Goal: Check status: Check status

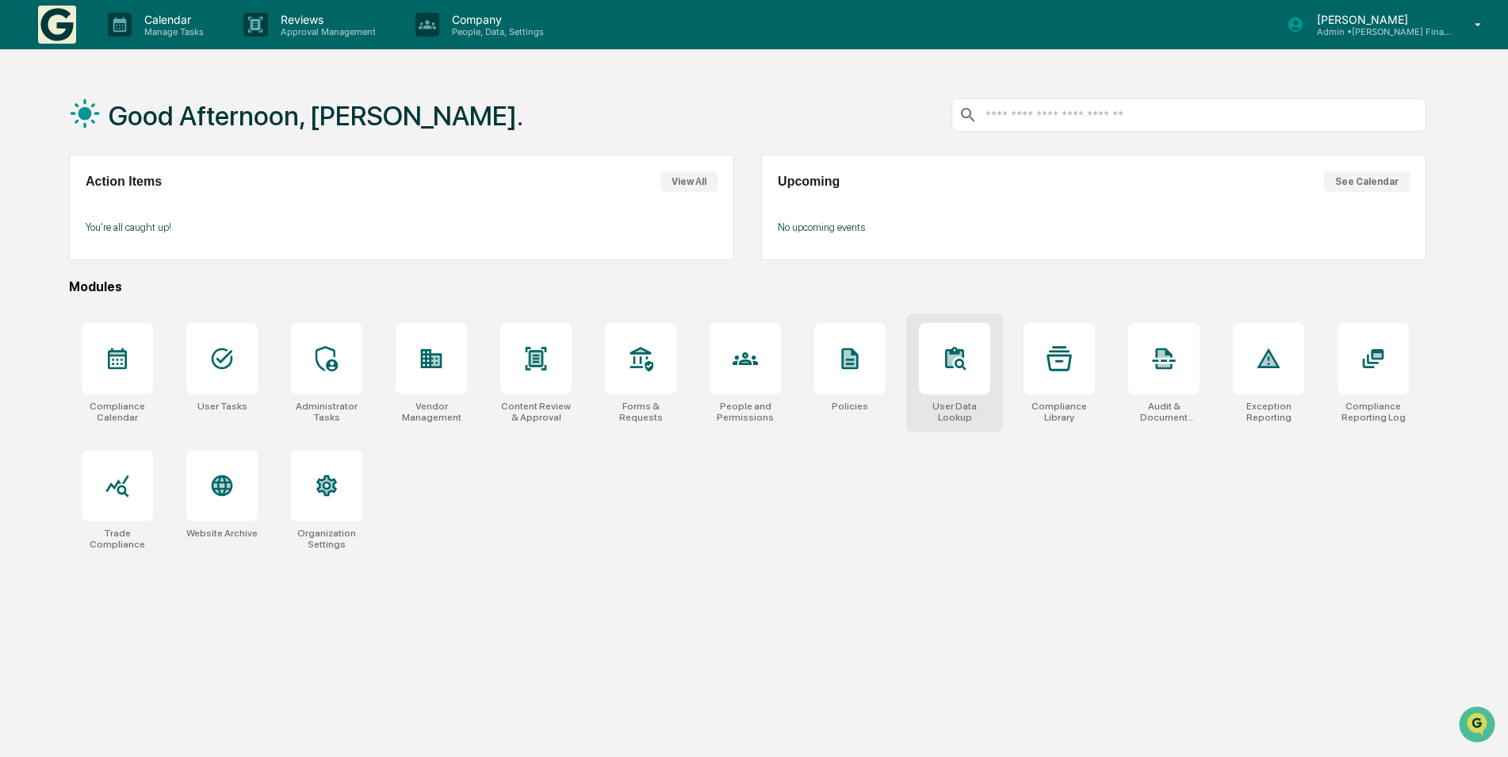
click at [946, 362] on icon at bounding box center [954, 357] width 19 height 21
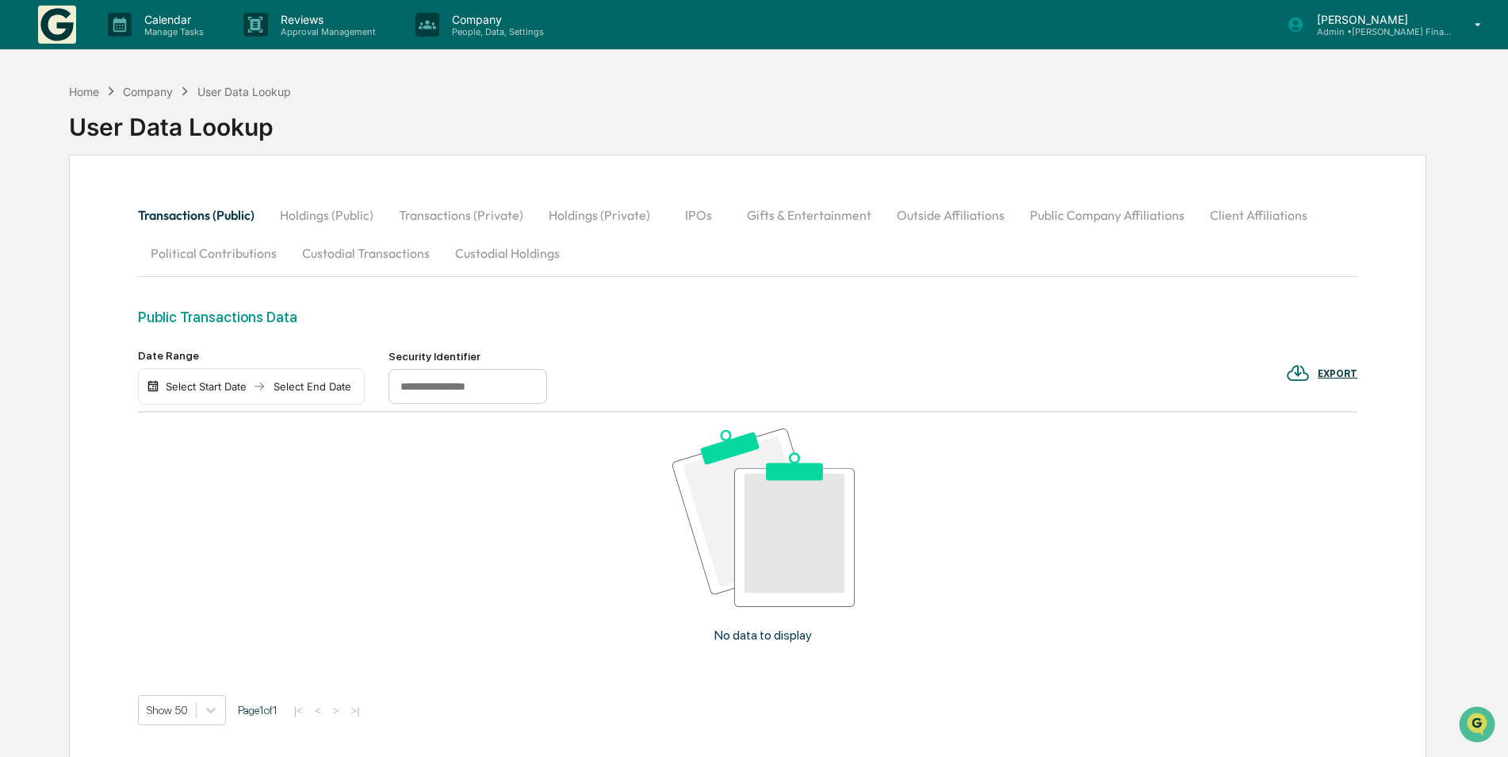
click at [234, 383] on div "Select Start Date" at bounding box center [206, 386] width 87 height 13
click at [255, 544] on button "12" at bounding box center [257, 543] width 29 height 29
click at [151, 387] on img at bounding box center [153, 386] width 13 height 13
click at [151, 383] on img at bounding box center [153, 386] width 13 height 13
click at [187, 385] on div "[DATE]" at bounding box center [196, 386] width 67 height 13
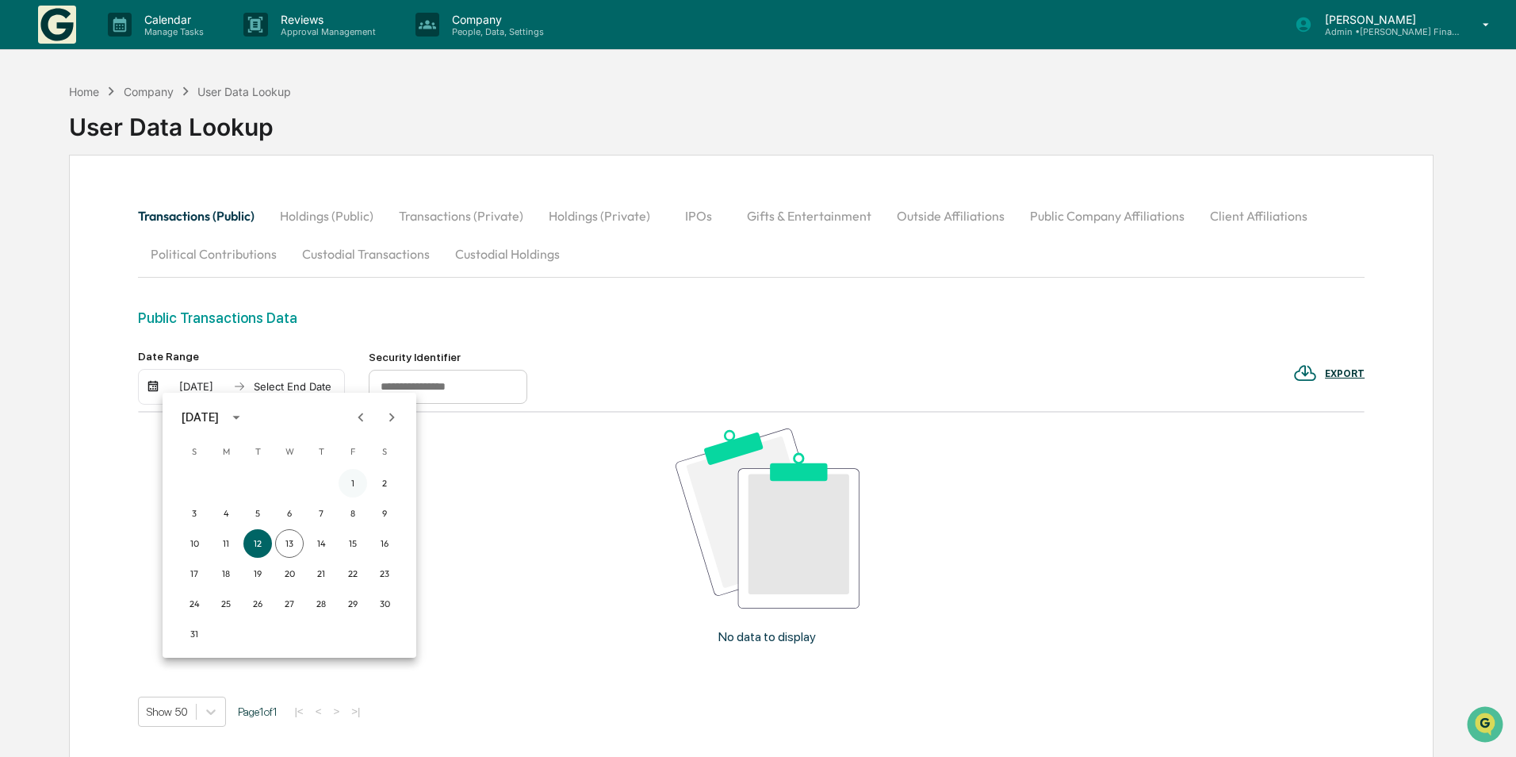
click at [350, 483] on button "1" at bounding box center [353, 483] width 29 height 29
click at [286, 388] on div "Select End Date" at bounding box center [292, 386] width 87 height 13
click at [343, 542] on button "12" at bounding box center [344, 543] width 29 height 29
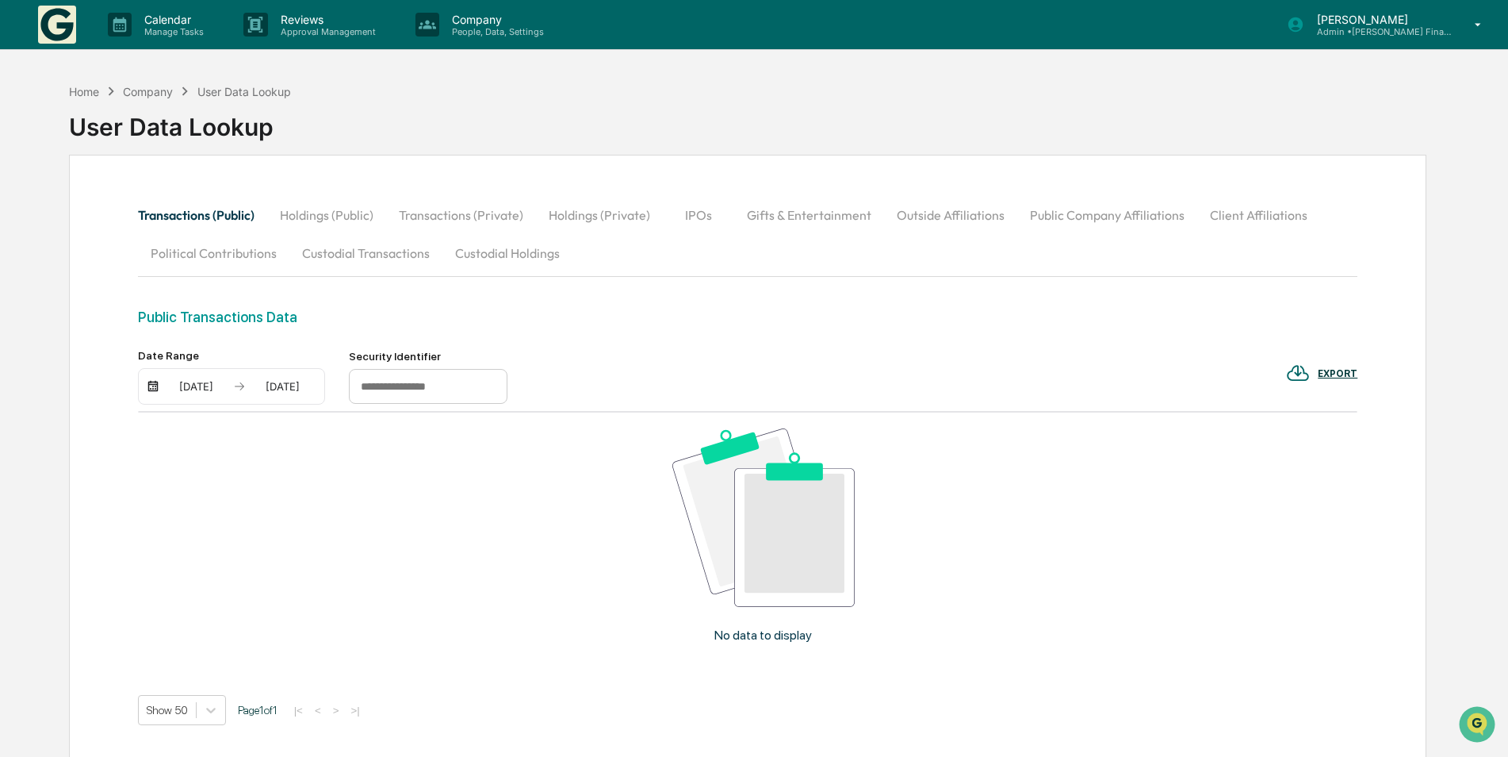
click at [404, 393] on input "text" at bounding box center [428, 386] width 159 height 35
click at [459, 393] on input "text" at bounding box center [428, 386] width 159 height 35
drag, startPoint x: 462, startPoint y: 393, endPoint x: 386, endPoint y: 384, distance: 76.7
click at [386, 384] on input "text" at bounding box center [428, 386] width 159 height 35
click at [366, 252] on button "Custodial Transactions" at bounding box center [365, 253] width 153 height 38
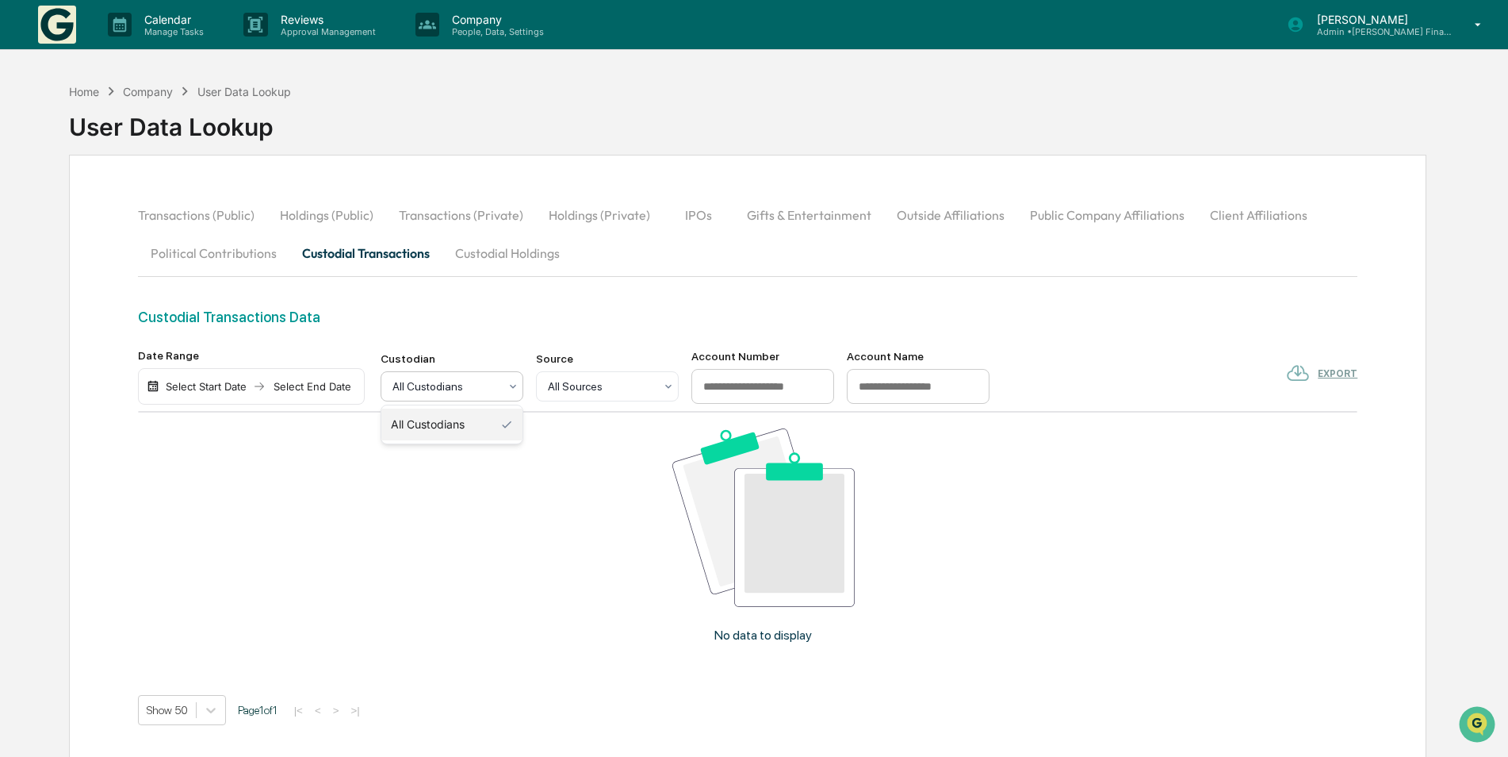
click at [510, 389] on icon at bounding box center [513, 386] width 13 height 13
click at [211, 383] on div "Select Start Date" at bounding box center [206, 386] width 87 height 13
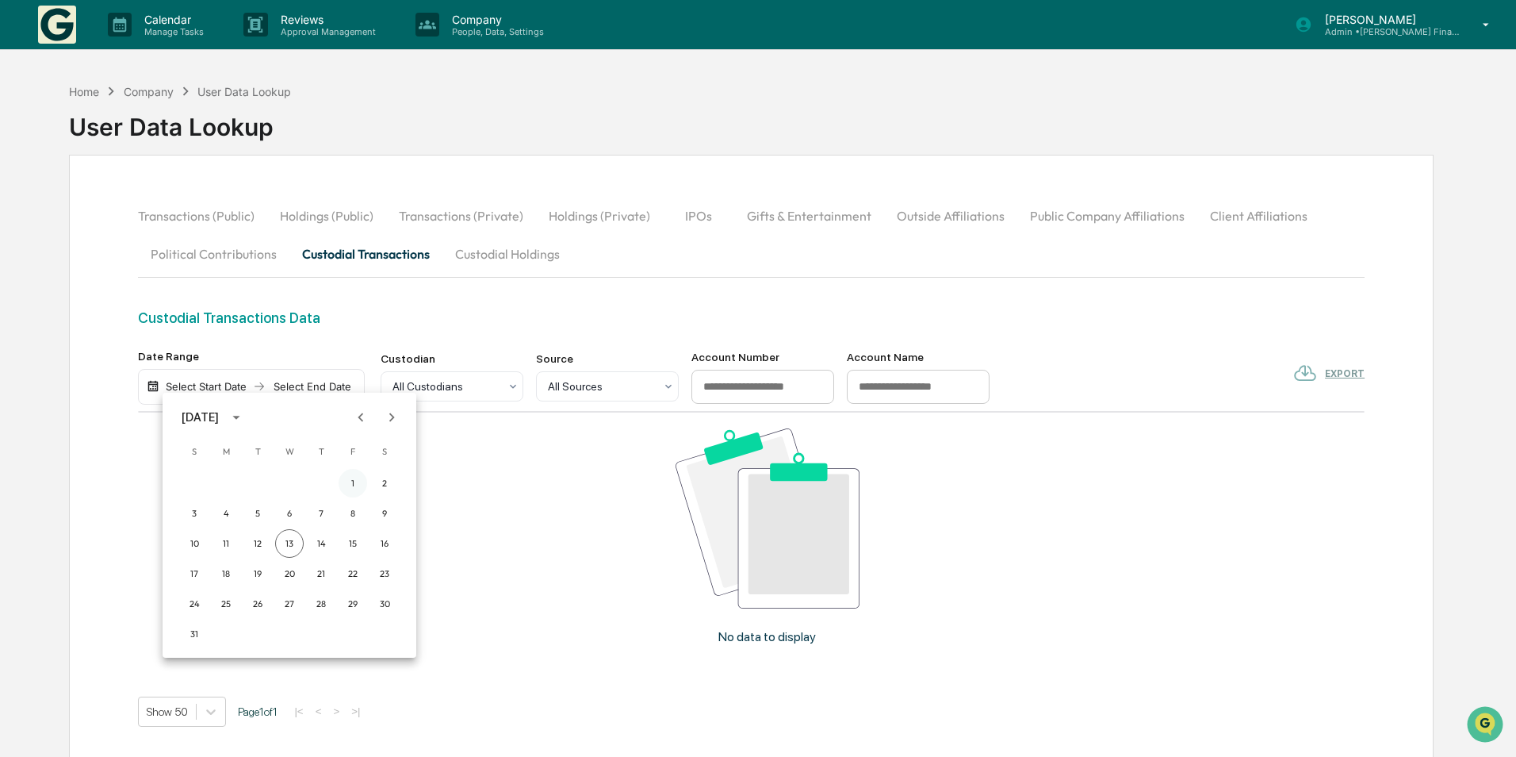
click at [349, 481] on button "1" at bounding box center [353, 483] width 29 height 29
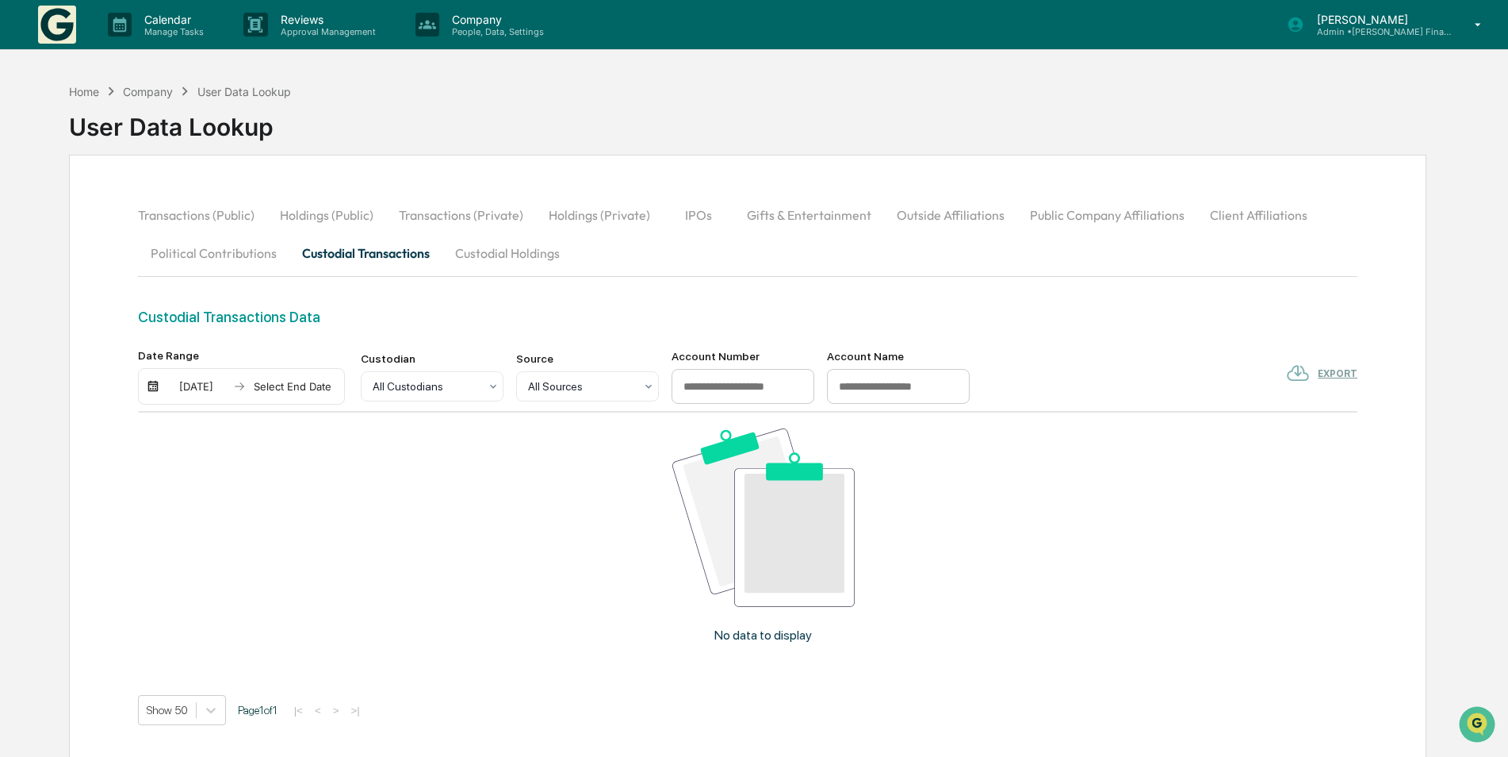
click at [322, 386] on div "Select End Date" at bounding box center [292, 386] width 87 height 13
click at [351, 539] on button "12" at bounding box center [344, 543] width 29 height 29
click at [557, 478] on div "No data to display" at bounding box center [764, 541] width 1252 height 259
click at [751, 396] on input at bounding box center [723, 386] width 143 height 35
type input "*********"
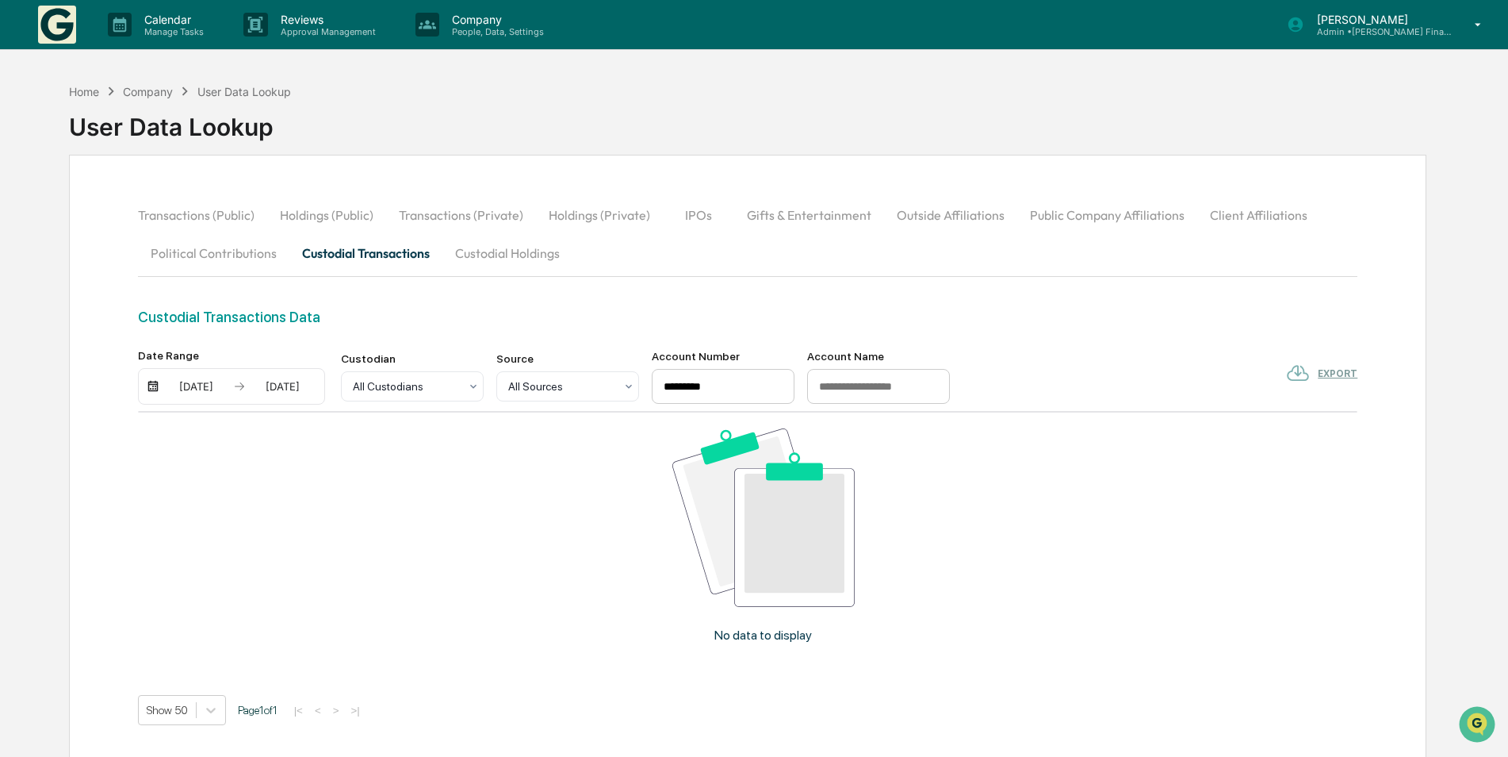
click at [302, 473] on div "No data to display" at bounding box center [764, 541] width 1252 height 259
click at [917, 519] on div "No data to display" at bounding box center [764, 541] width 1252 height 259
click at [239, 508] on div "No data to display" at bounding box center [764, 541] width 1252 height 259
click at [148, 381] on img at bounding box center [153, 386] width 13 height 13
click at [173, 386] on div "[DATE]" at bounding box center [196, 386] width 67 height 13
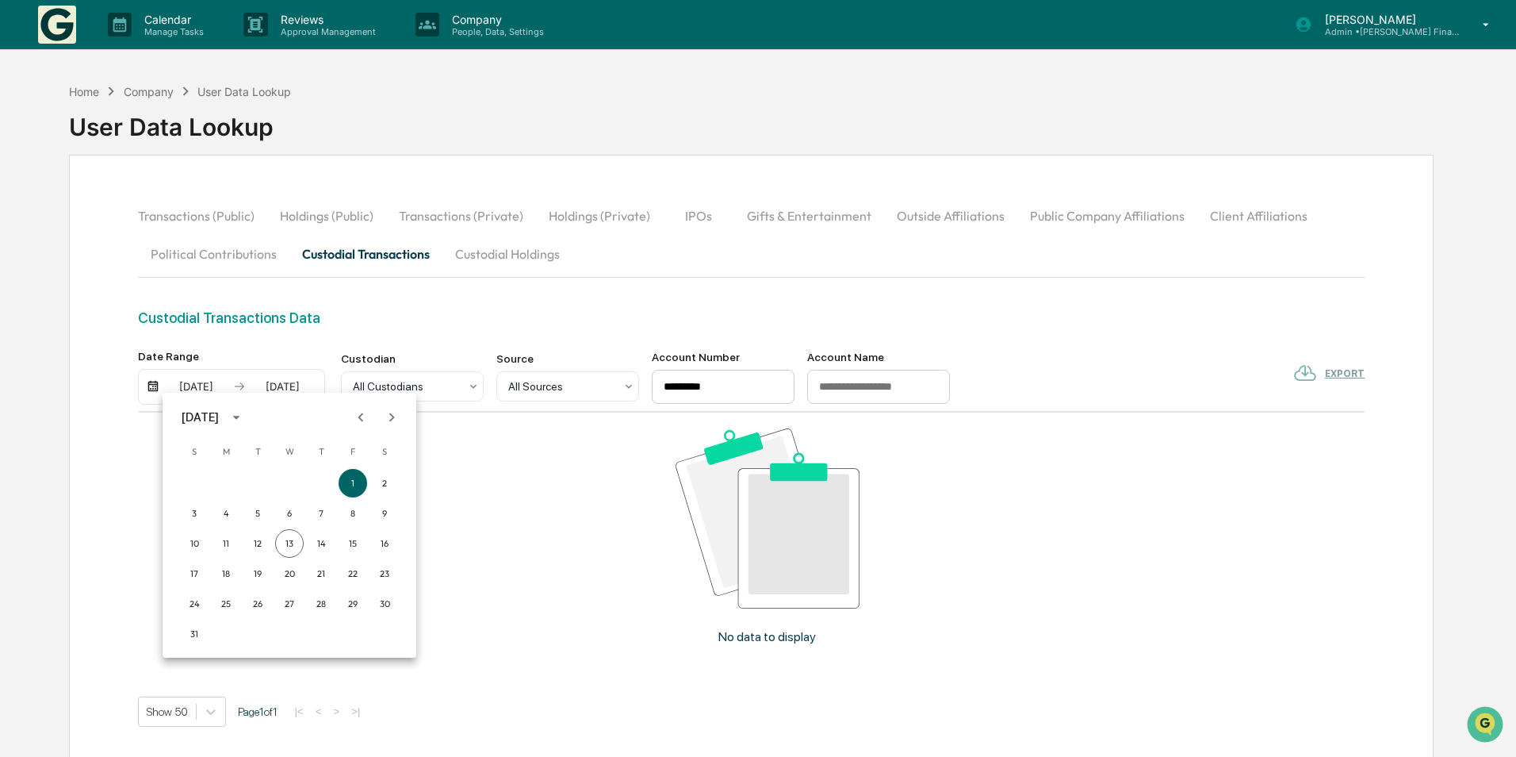
click at [356, 416] on icon "Previous month" at bounding box center [360, 416] width 17 height 17
click at [320, 605] on button "31" at bounding box center [321, 603] width 29 height 29
click at [480, 385] on icon at bounding box center [473, 386] width 13 height 13
click at [630, 385] on icon at bounding box center [628, 386] width 13 height 13
click at [471, 383] on icon at bounding box center [473, 386] width 13 height 13
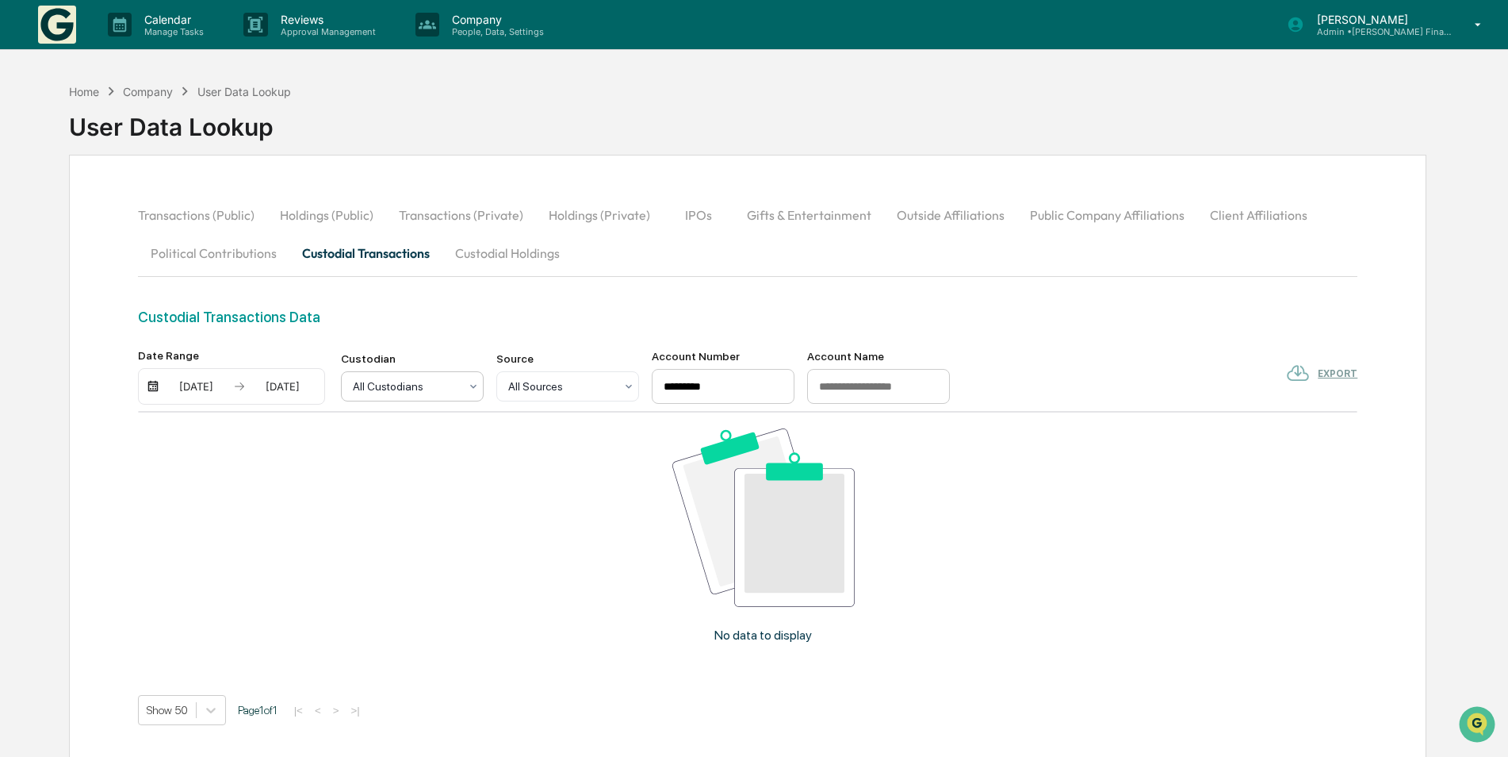
click at [471, 383] on icon at bounding box center [473, 386] width 13 height 13
click at [303, 473] on div "No data to display" at bounding box center [764, 541] width 1252 height 259
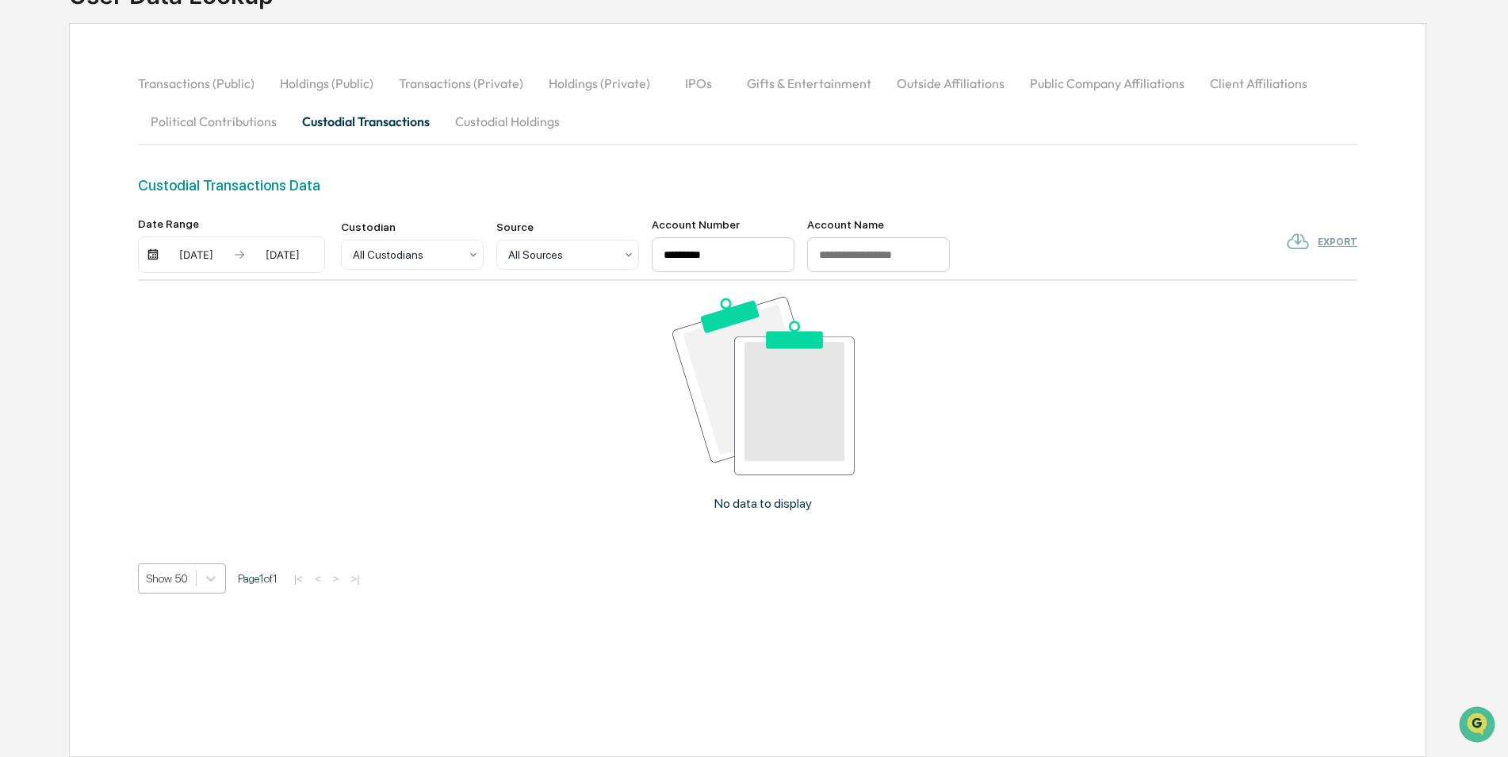
click at [171, 580] on div at bounding box center [167, 578] width 41 height 16
click at [178, 688] on div "Show 50" at bounding box center [182, 691] width 88 height 25
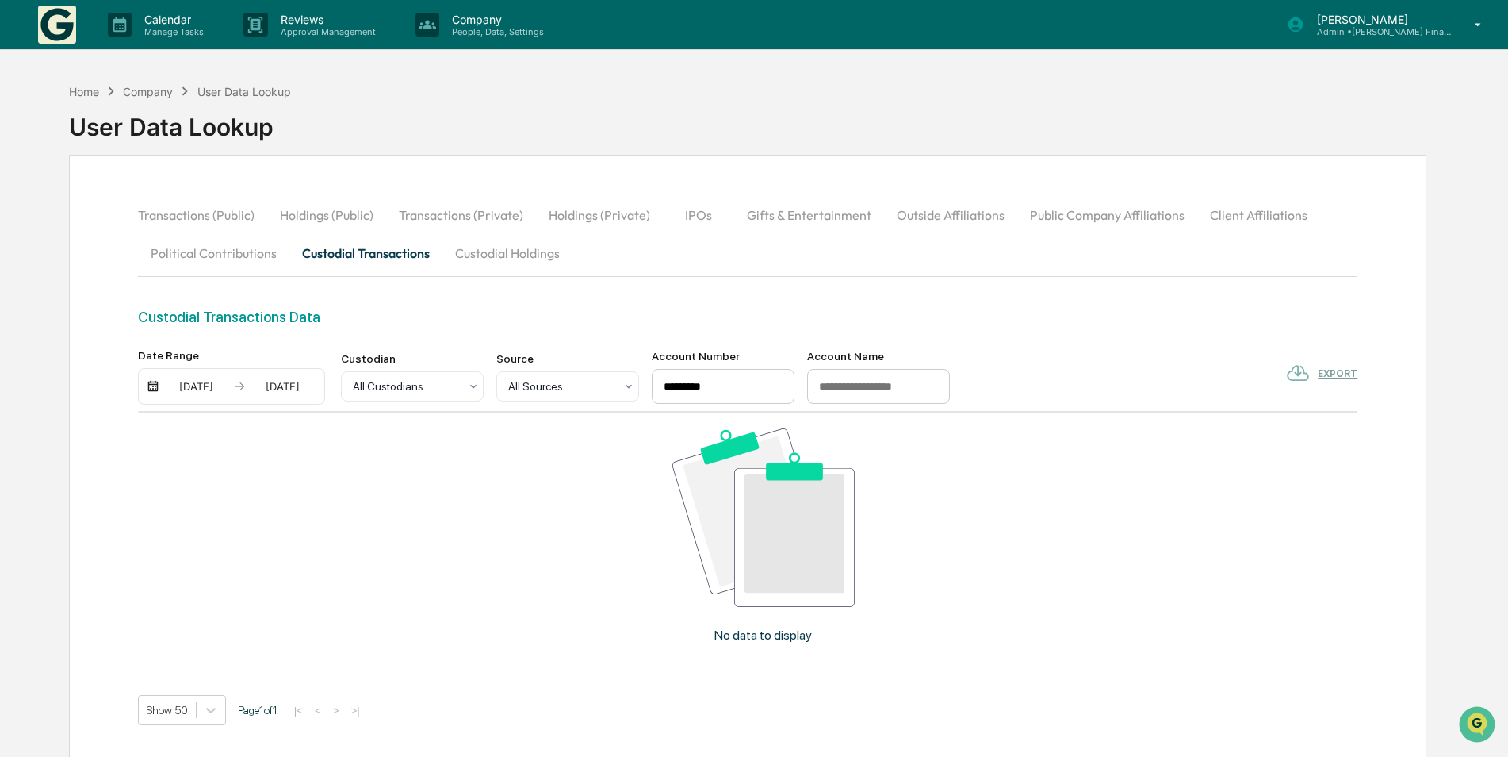
click at [516, 255] on button "Custodial Holdings" at bounding box center [507, 253] width 130 height 38
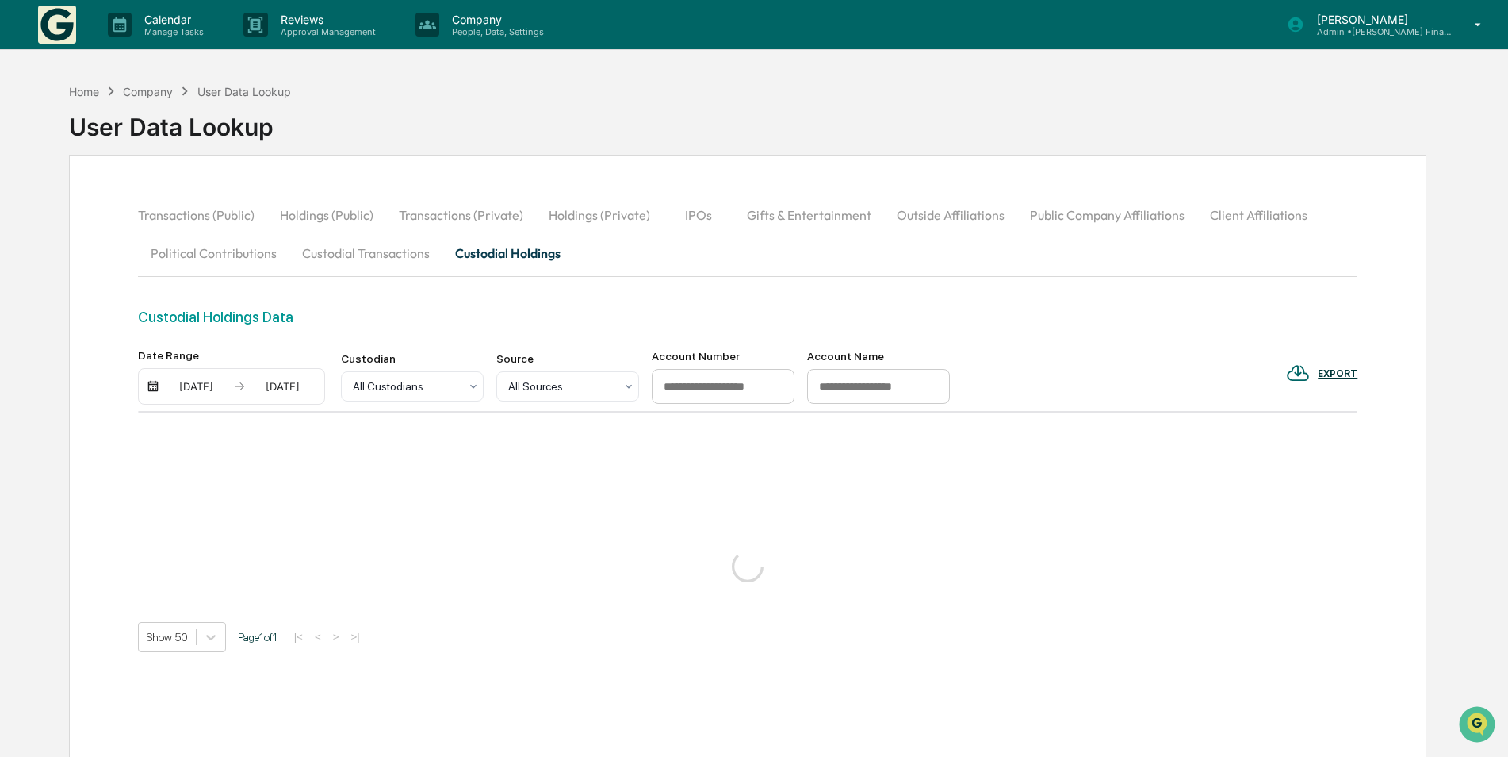
click at [174, 387] on div "[DATE]" at bounding box center [196, 386] width 67 height 13
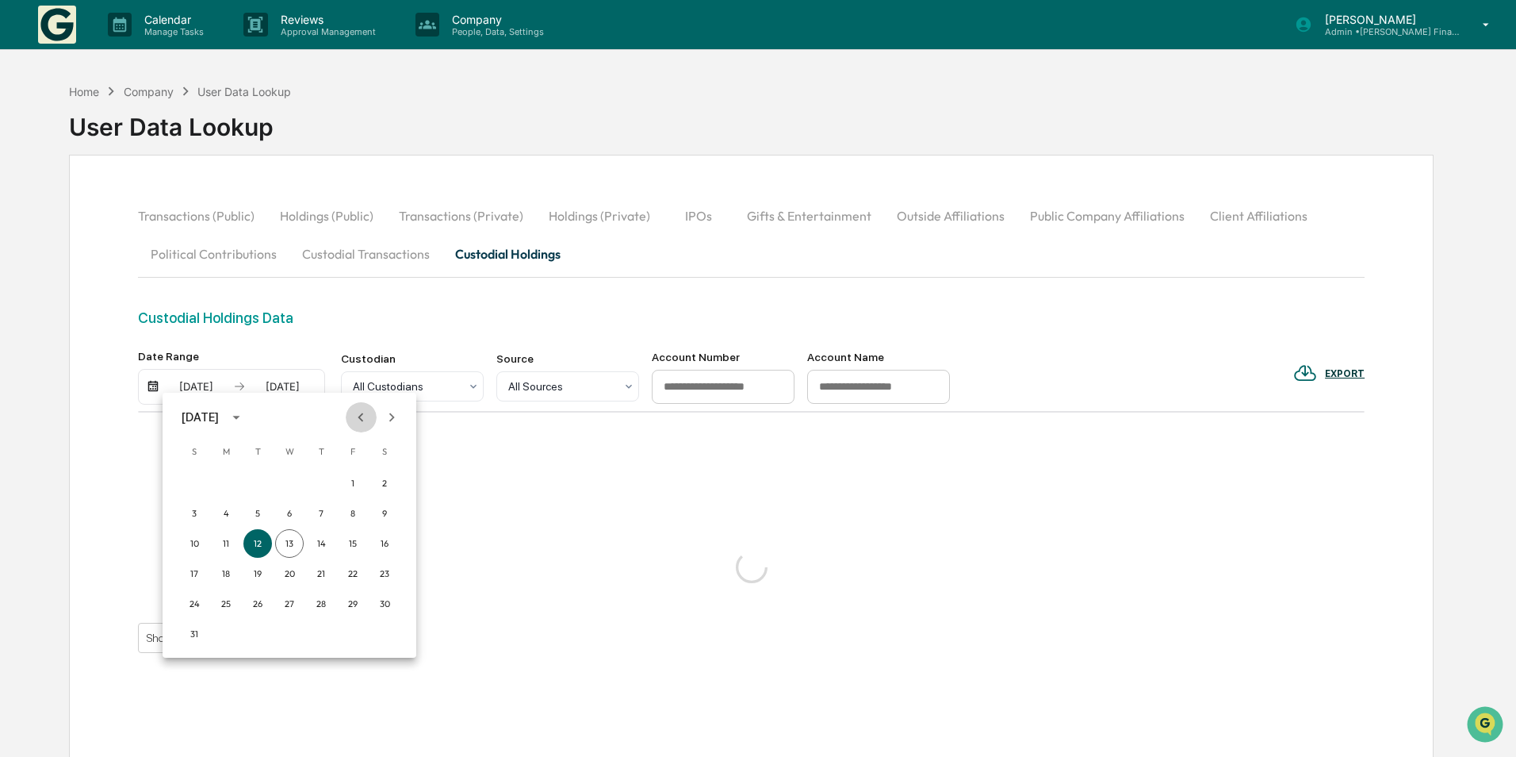
click at [359, 412] on icon "Previous month" at bounding box center [360, 416] width 17 height 17
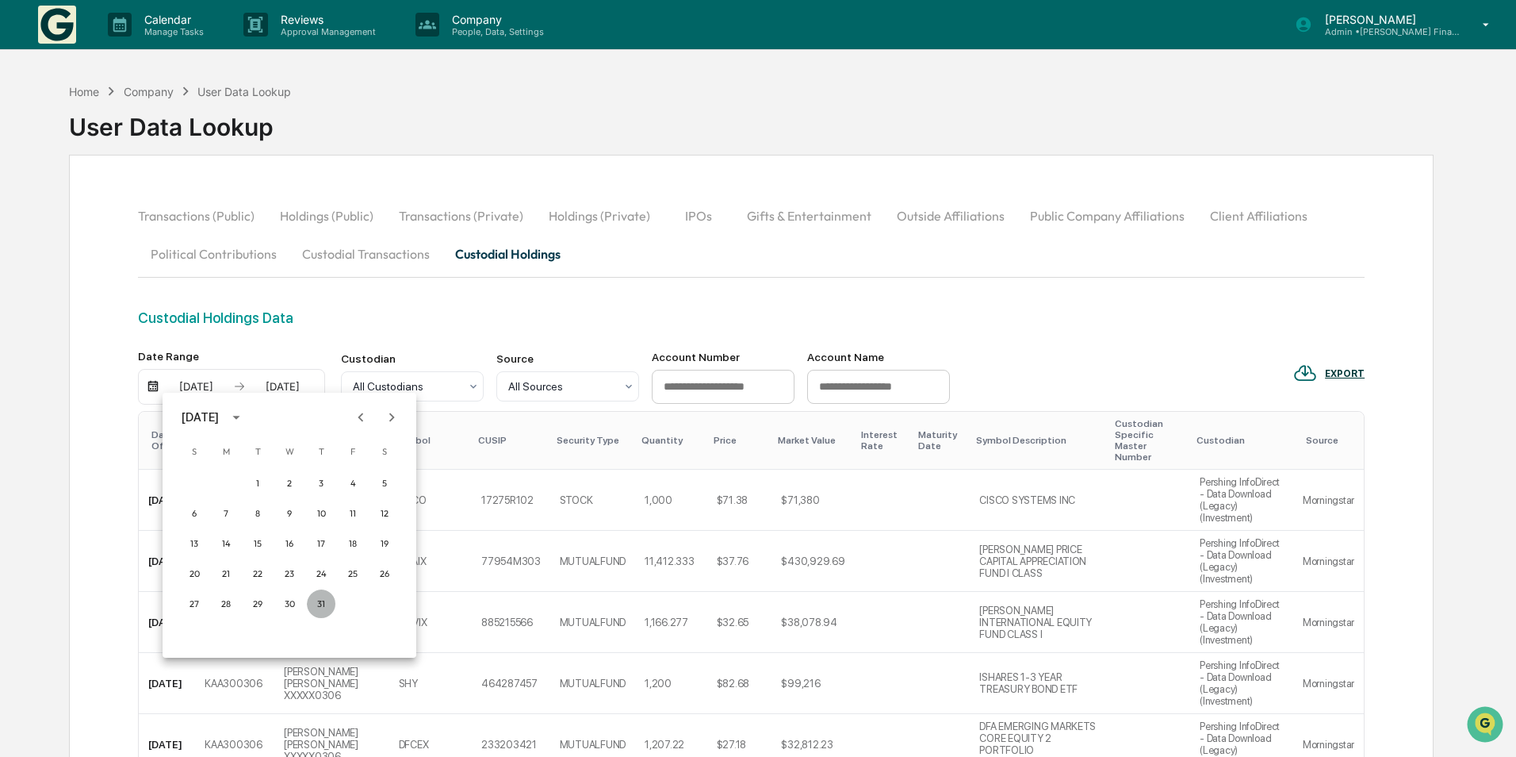
click at [318, 599] on button "31" at bounding box center [321, 603] width 29 height 29
